Goal: Information Seeking & Learning: Learn about a topic

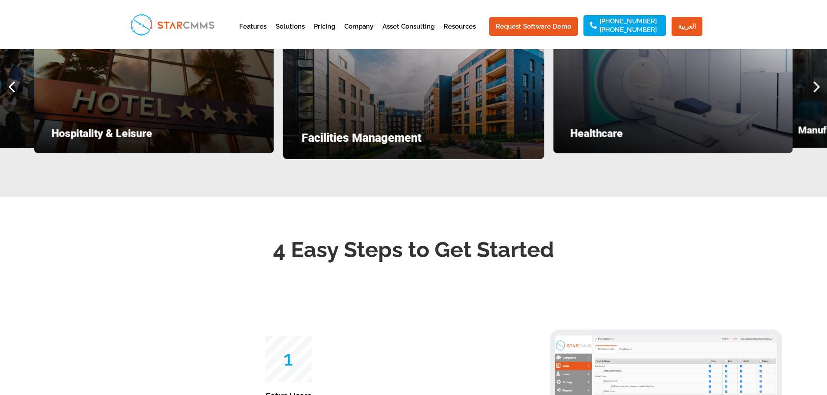
scroll to position [1259, 0]
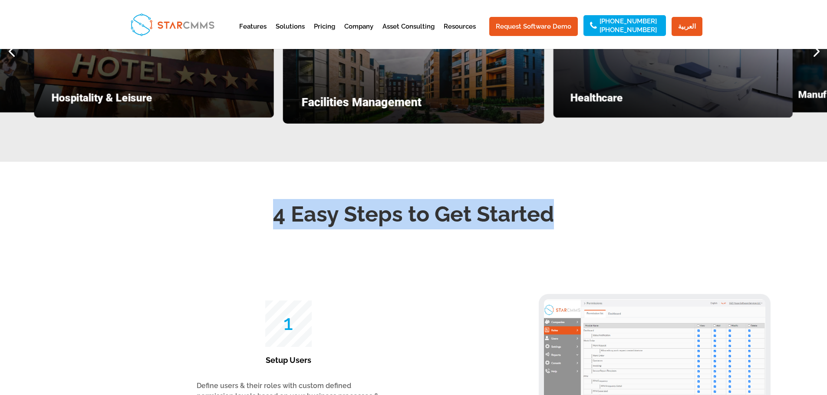
drag, startPoint x: 554, startPoint y: 237, endPoint x: 199, endPoint y: 224, distance: 355.2
click at [208, 225] on h2 "4 Easy Steps to Get Started" at bounding box center [413, 216] width 469 height 35
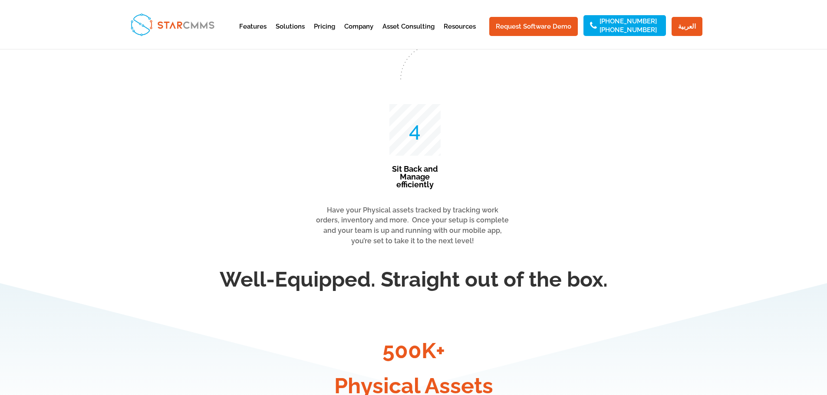
scroll to position [2213, 0]
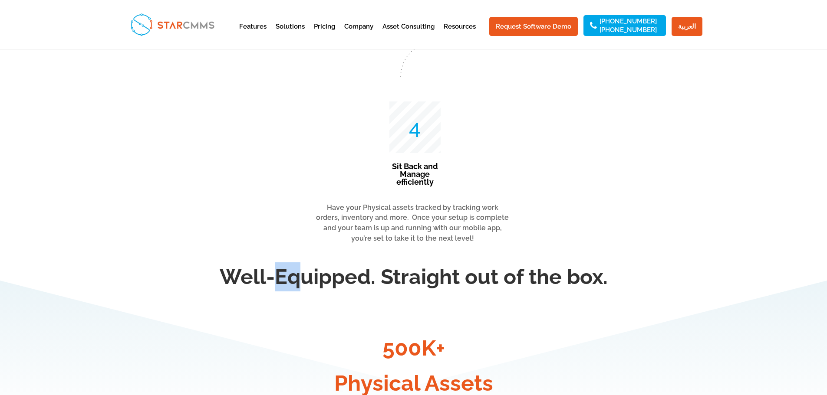
drag, startPoint x: 279, startPoint y: 298, endPoint x: 345, endPoint y: 335, distance: 75.2
click at [328, 321] on div "Well-Equipped. Straight out of the box." at bounding box center [413, 290] width 469 height 60
drag, startPoint x: 450, startPoint y: 269, endPoint x: 455, endPoint y: 268, distance: 5.3
click at [450, 244] on p "Have your Physical assets tracked by tracking work orders, inventory and more. …" at bounding box center [412, 223] width 195 height 41
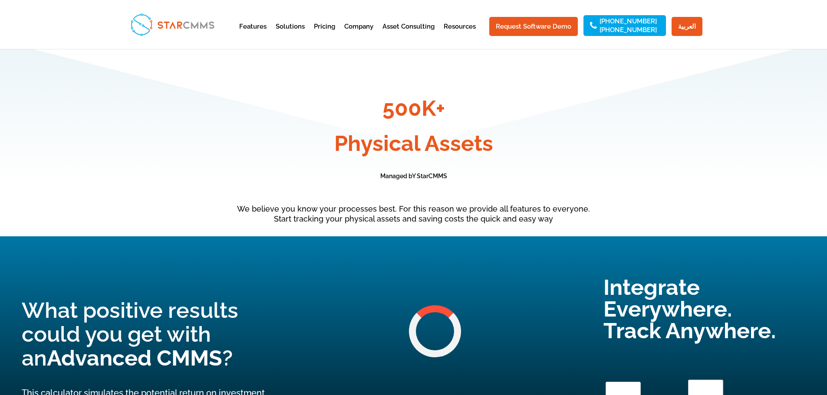
scroll to position [2474, 0]
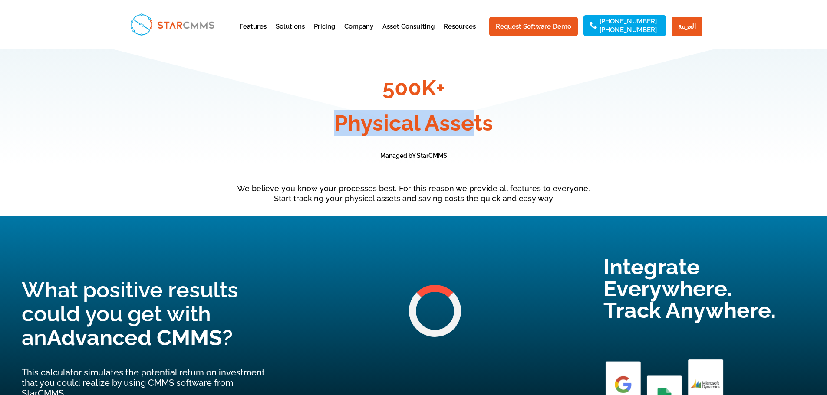
drag, startPoint x: 402, startPoint y: 143, endPoint x: 480, endPoint y: 140, distance: 77.7
click at [476, 138] on h3 "Physical Assets" at bounding box center [413, 125] width 469 height 26
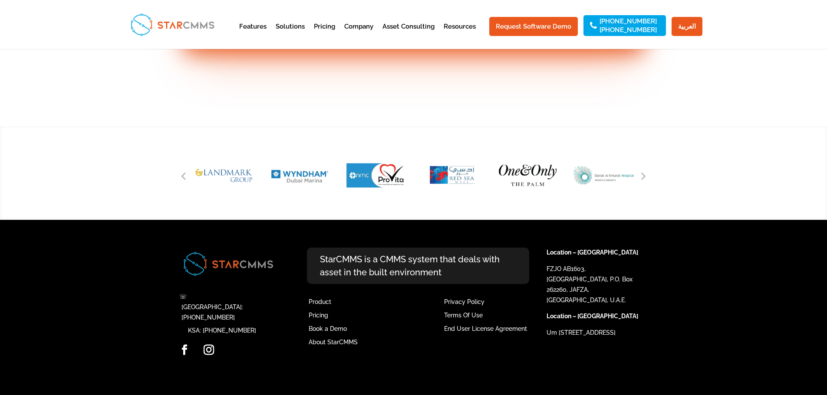
scroll to position [3575, 0]
click at [208, 354] on link "Instagram" at bounding box center [209, 350] width 10 height 11
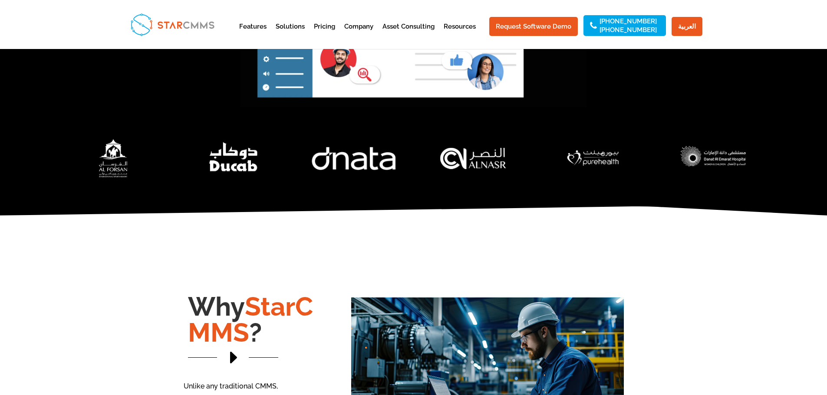
scroll to position [521, 0]
